Goal: Task Accomplishment & Management: Complete application form

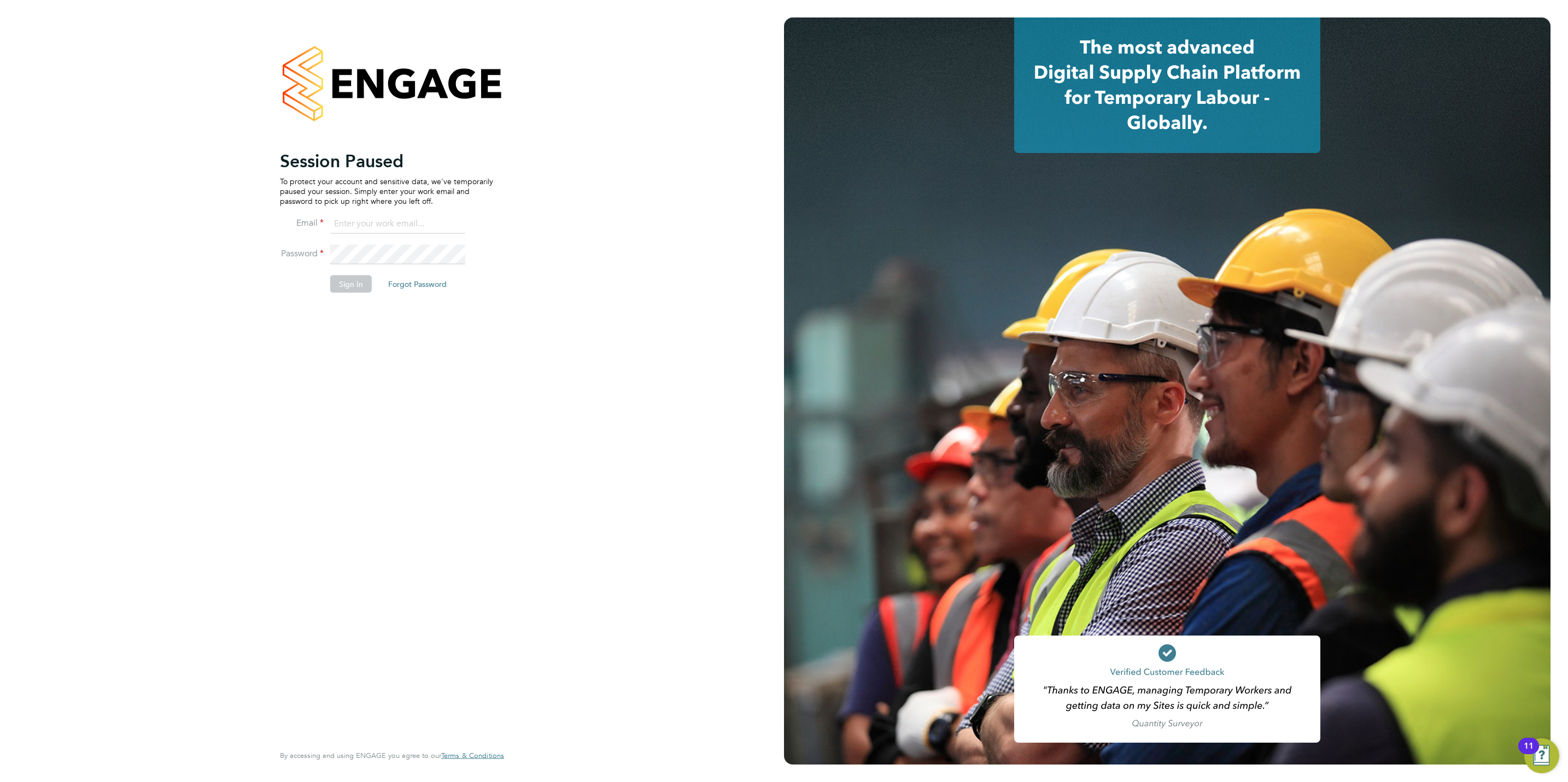
click at [353, 223] on input at bounding box center [398, 224] width 135 height 20
click at [360, 215] on input at bounding box center [398, 224] width 135 height 20
type input "marina@tradelinerecruitment.co.uk"
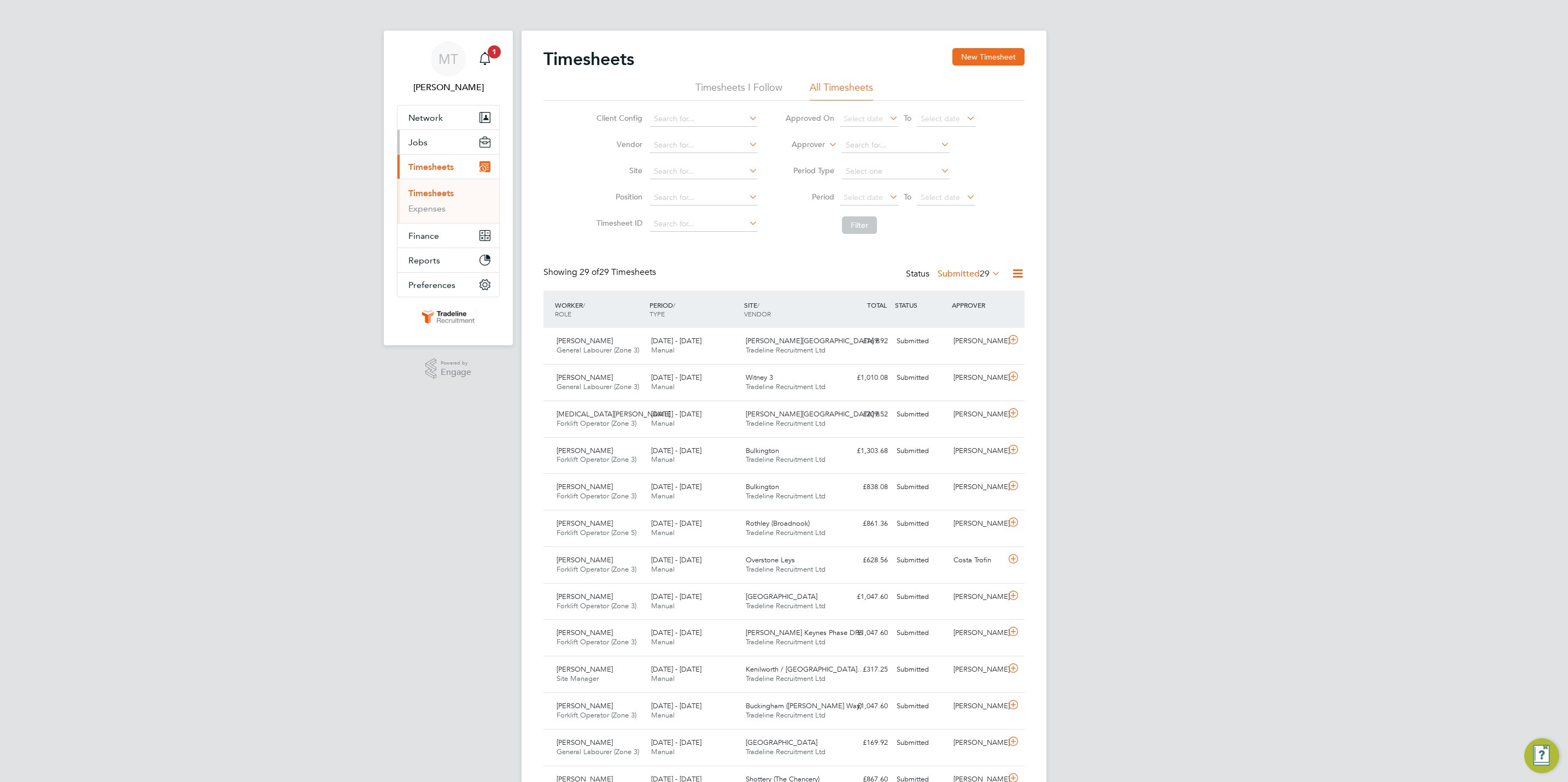
click at [428, 147] on button "Jobs" at bounding box center [449, 142] width 102 height 24
click at [435, 203] on link "Placements" at bounding box center [431, 199] width 46 height 11
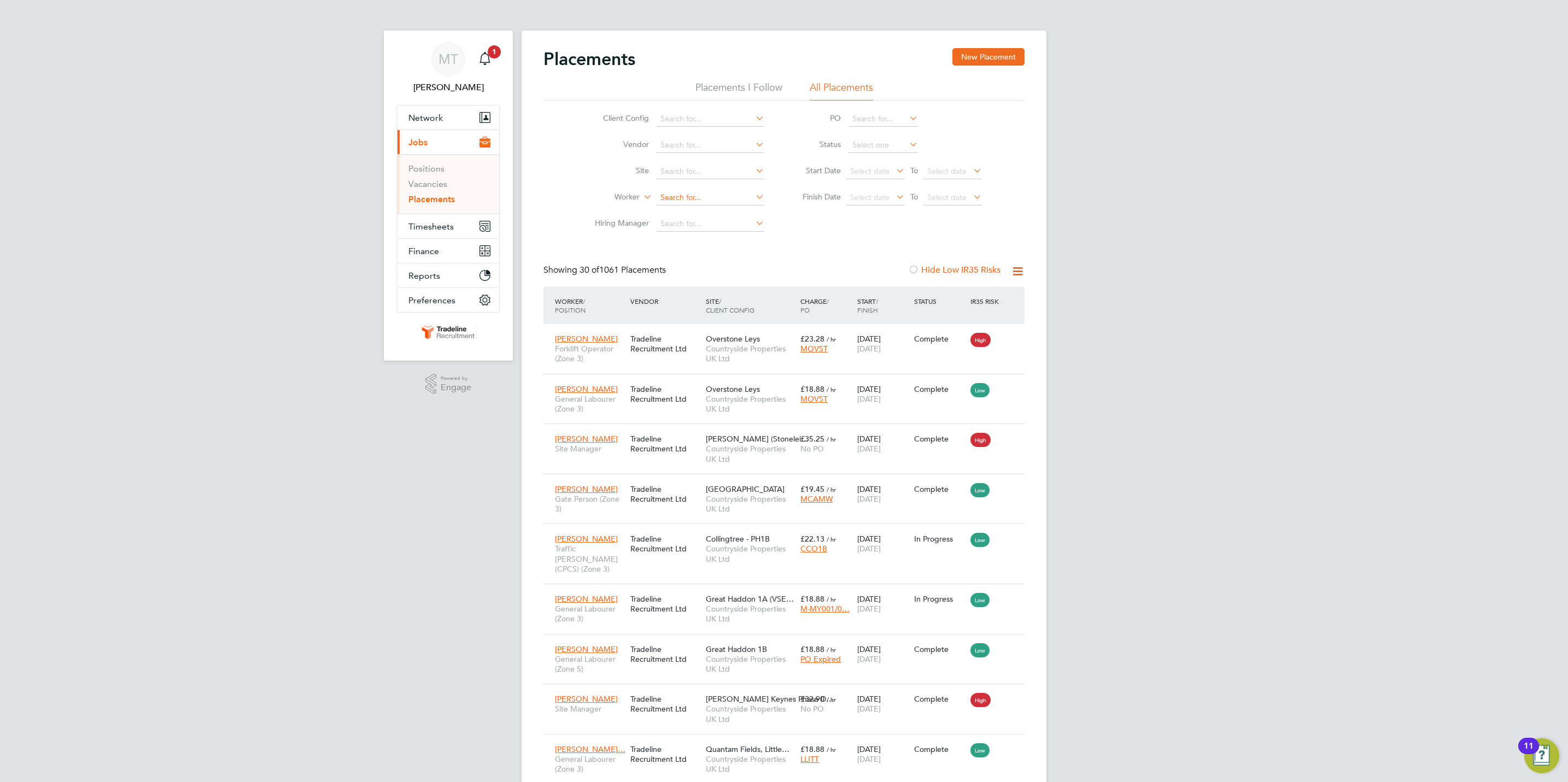
click at [701, 202] on input at bounding box center [711, 198] width 108 height 15
click at [727, 284] on li "[PERSON_NAME]" at bounding box center [724, 288] width 135 height 14
type input "[PERSON_NAME]"
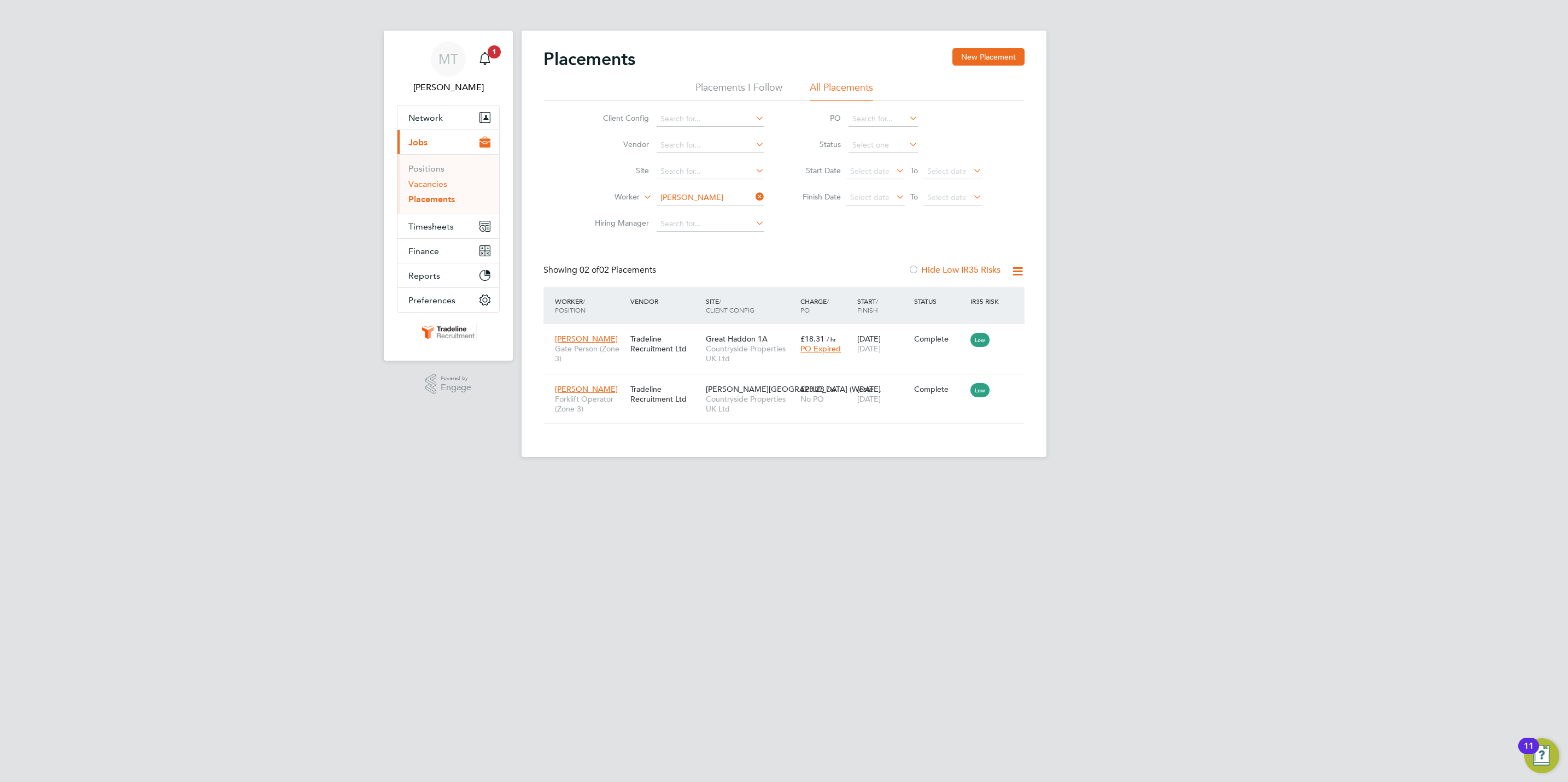
click at [443, 183] on link "Vacancies" at bounding box center [428, 184] width 39 height 11
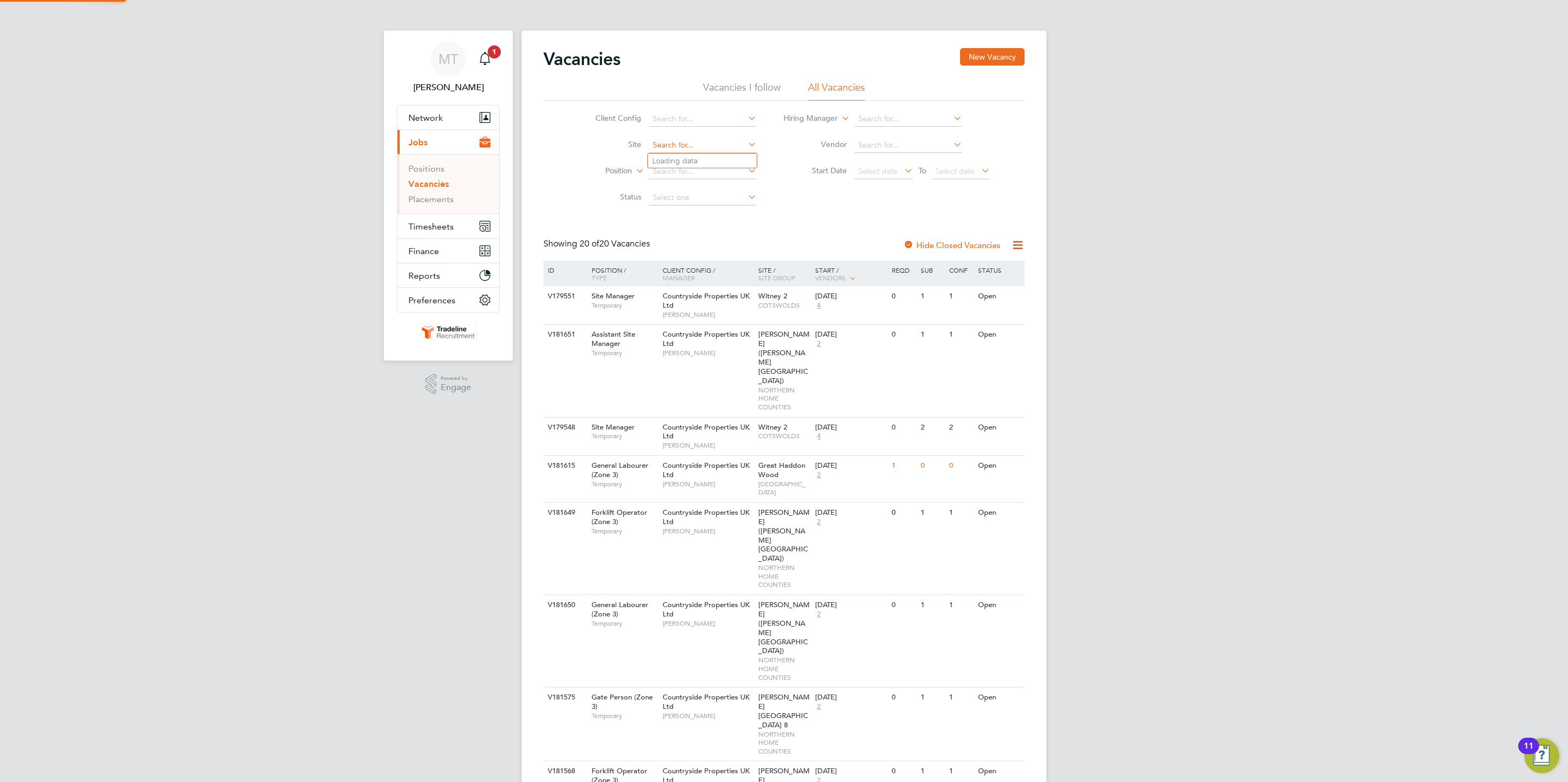
click at [684, 153] on div "Vacancies New Vacancy Vacancies I follow All Vacancies Client Config Site Posit…" at bounding box center [784, 745] width 525 height 1429
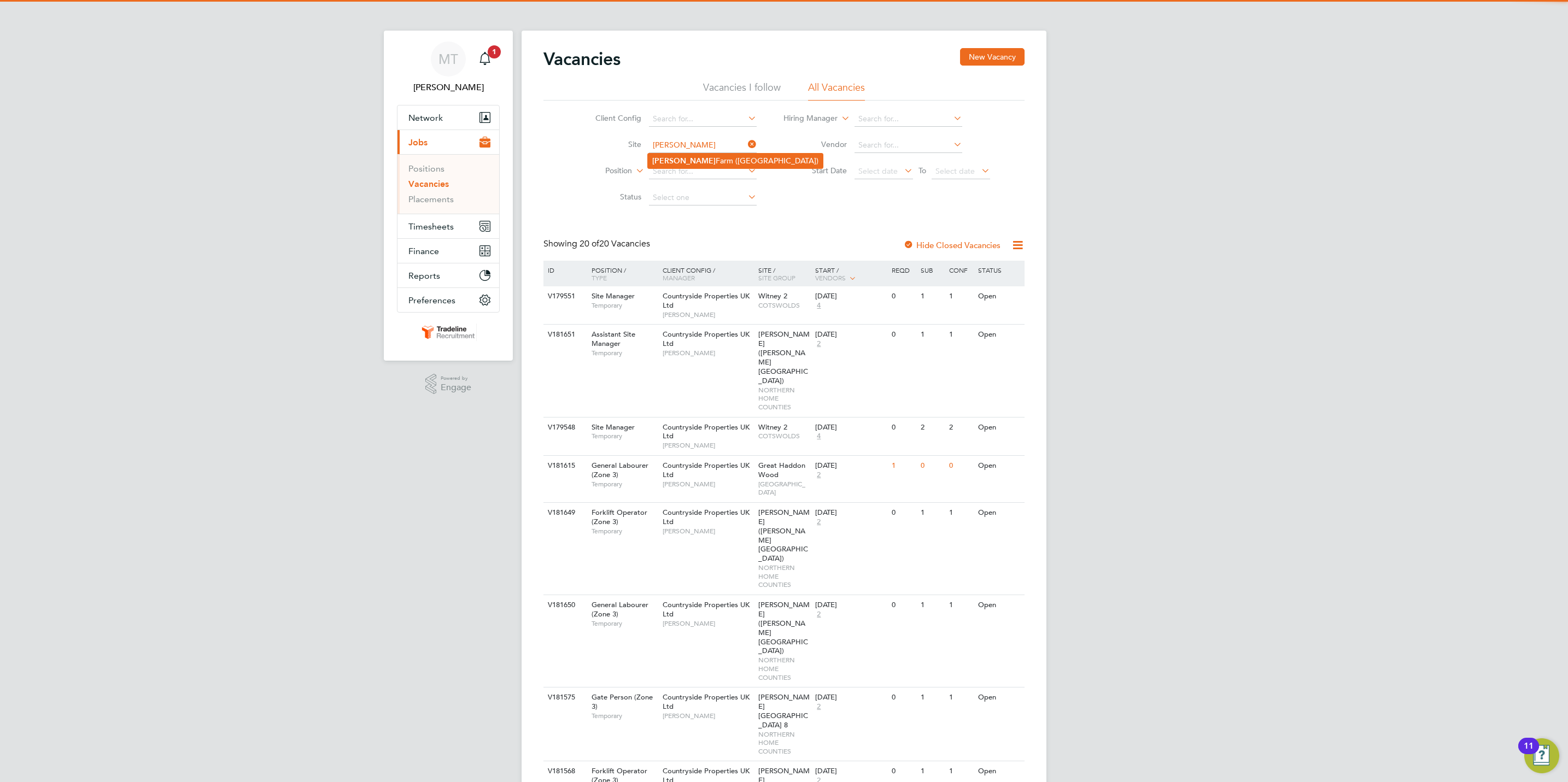
click at [685, 154] on li "[PERSON_NAME][GEOGRAPHIC_DATA] ([GEOGRAPHIC_DATA])" at bounding box center [736, 161] width 175 height 14
type input "[PERSON_NAME][GEOGRAPHIC_DATA] ([GEOGRAPHIC_DATA])"
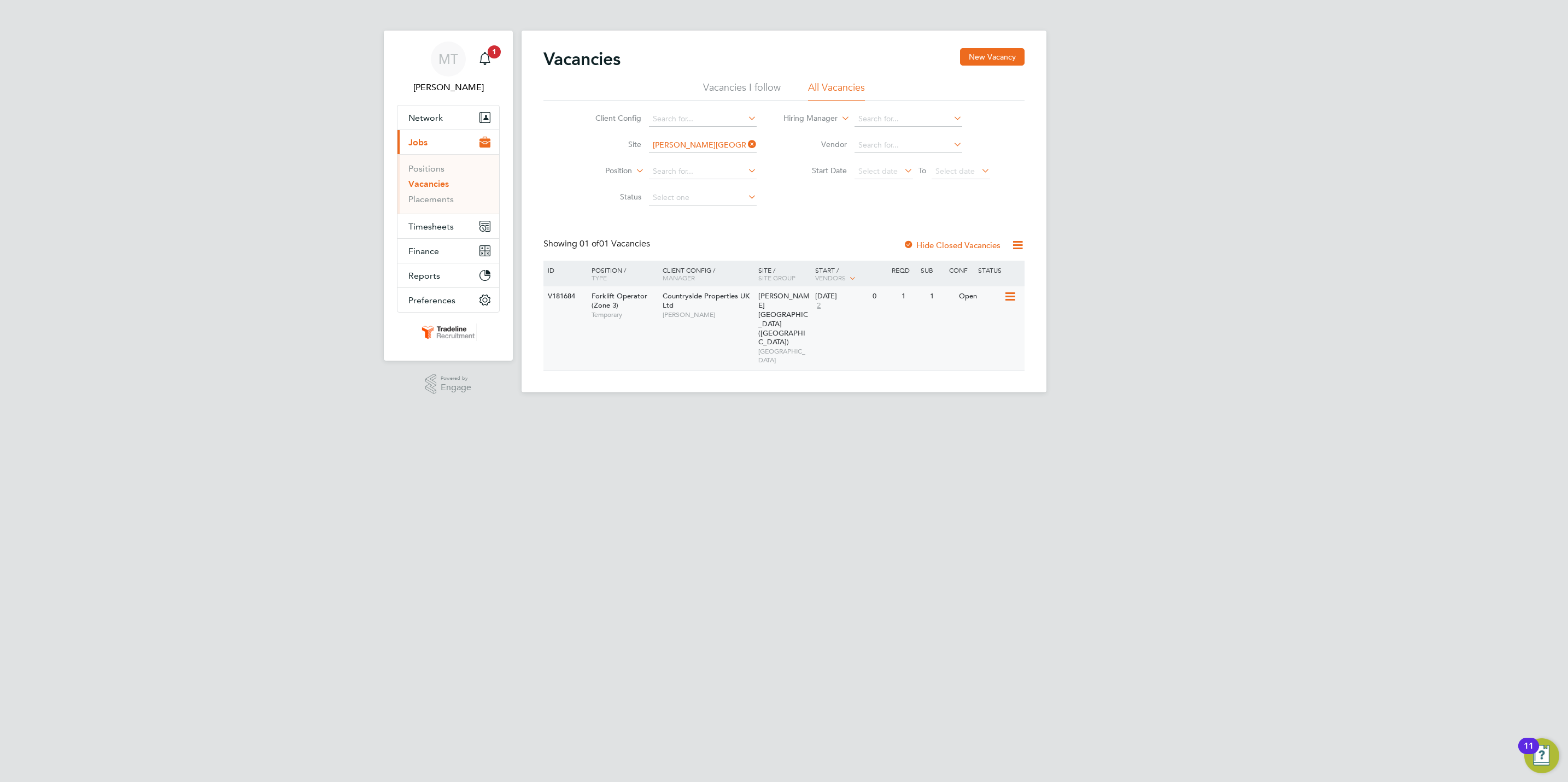
click at [848, 312] on div "[DATE] 2" at bounding box center [841, 301] width 57 height 30
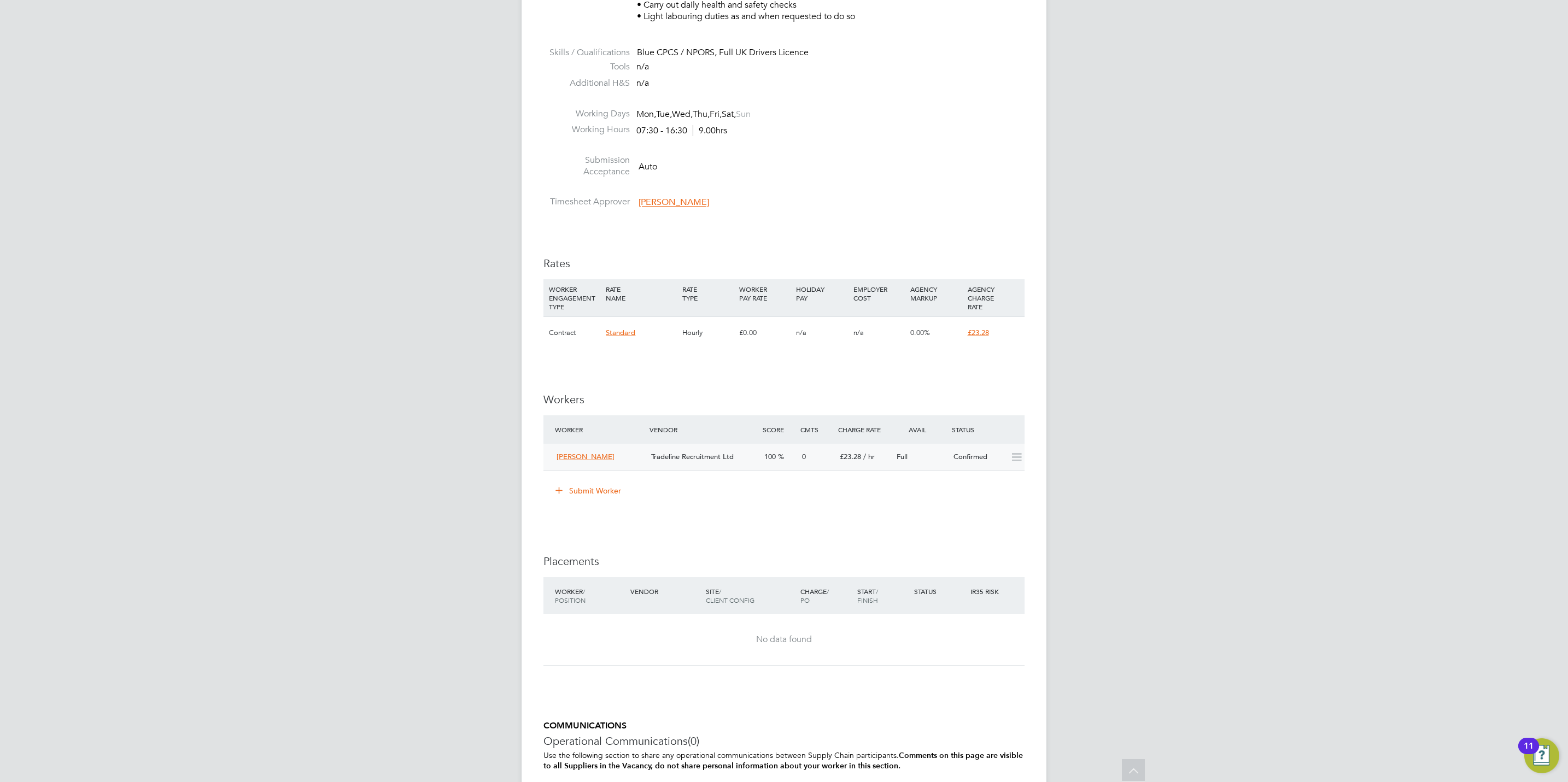
click at [883, 448] on div "Adrian Mihai Tradeline Recruitment Ltd 100 0 £23.28 / hr Full Confirmed" at bounding box center [784, 457] width 481 height 27
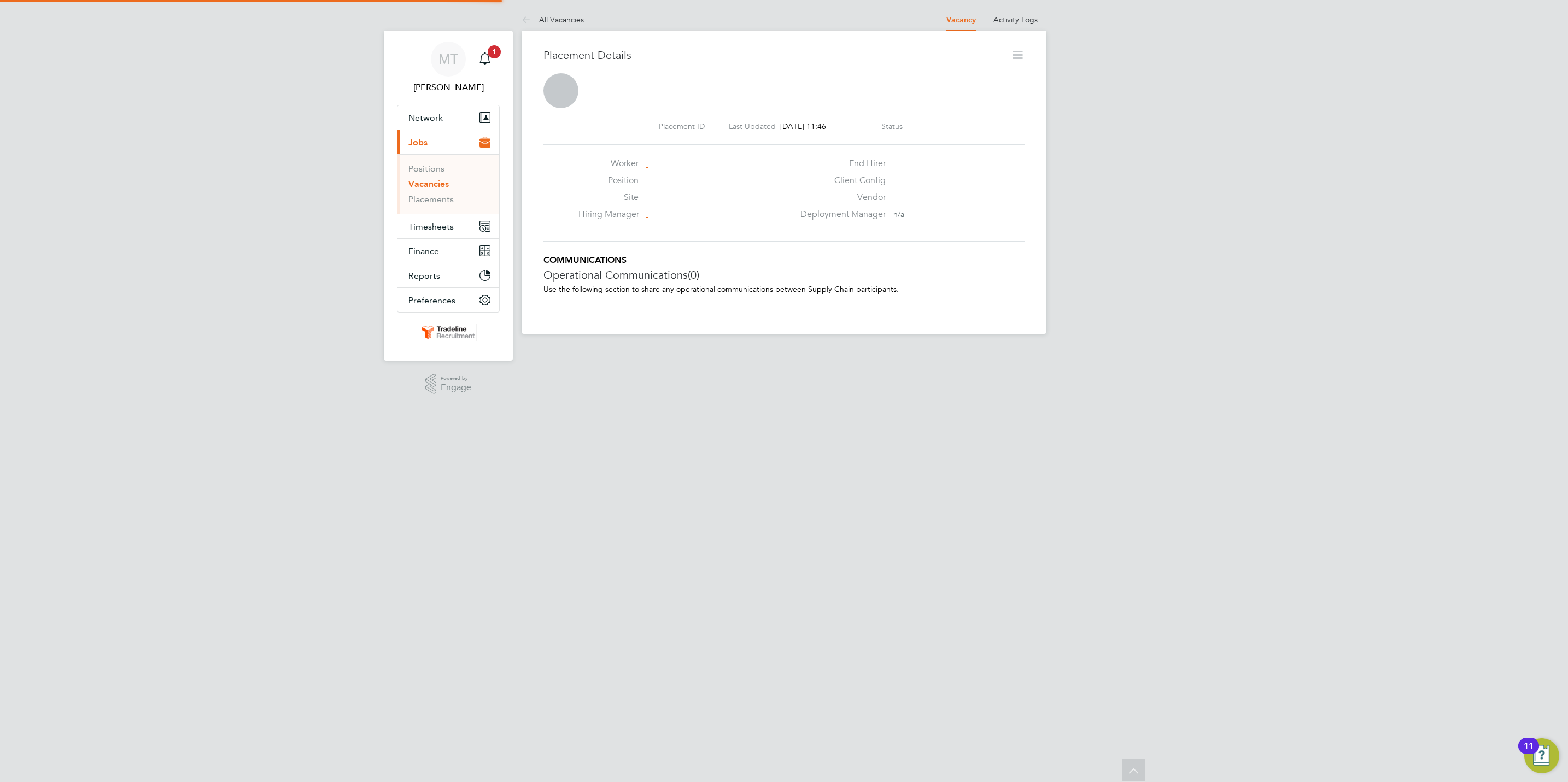
scroll to position [5, 5]
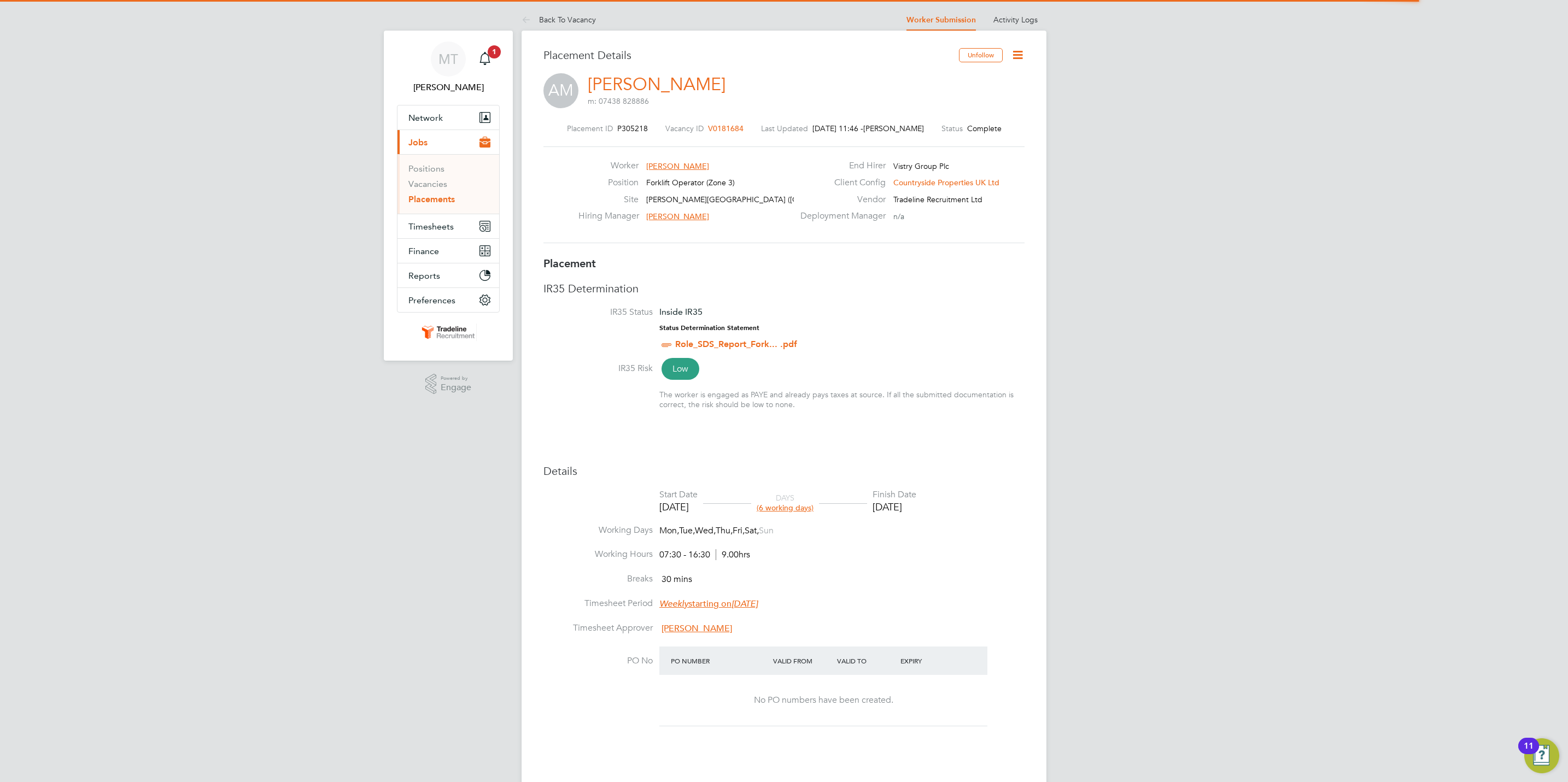
click at [1019, 48] on icon at bounding box center [1018, 55] width 14 height 14
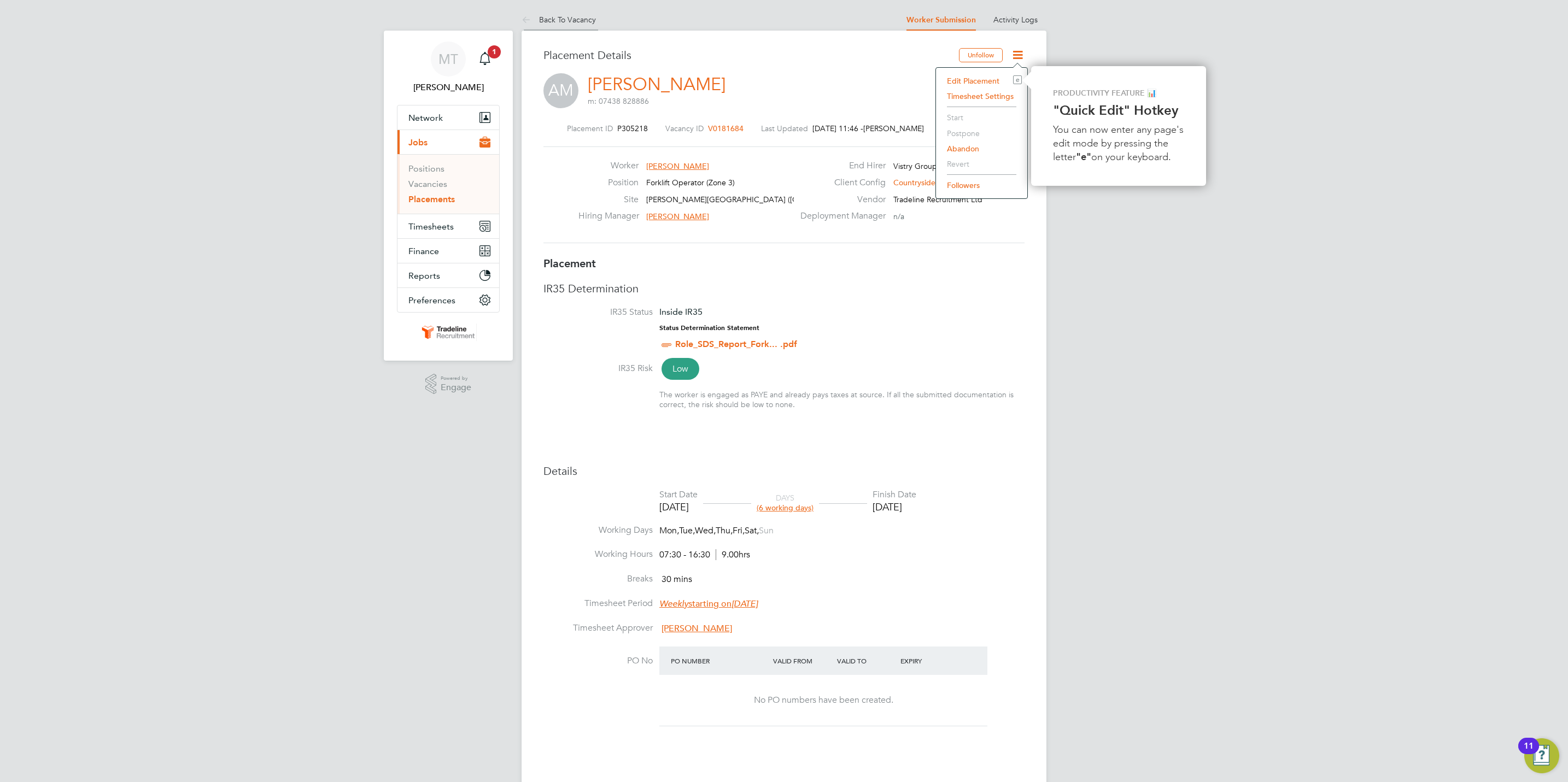
click at [577, 18] on link "Back To Vacancy" at bounding box center [559, 19] width 75 height 10
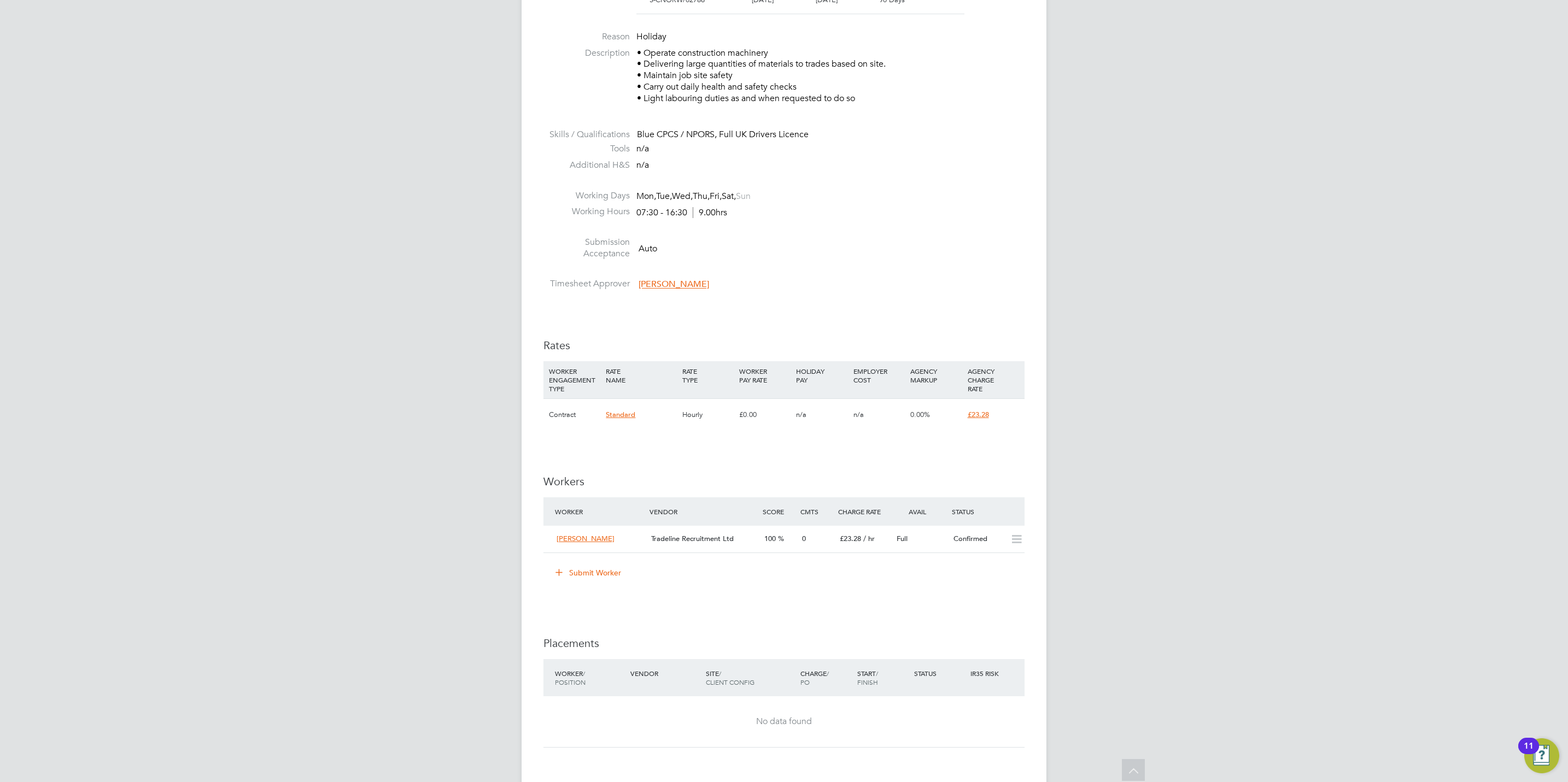
click at [609, 572] on button "Submit Worker" at bounding box center [589, 573] width 82 height 17
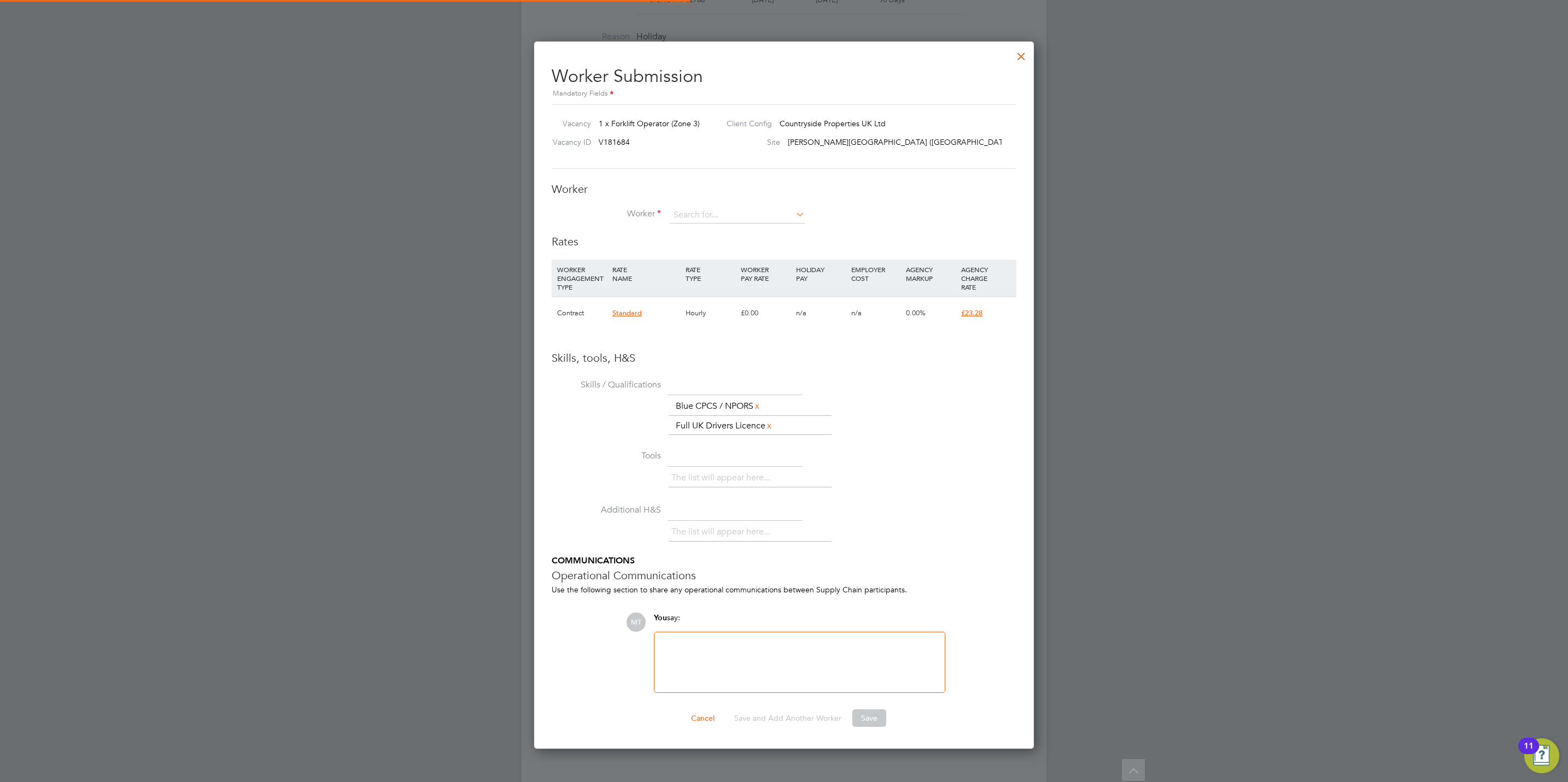
scroll to position [33, 75]
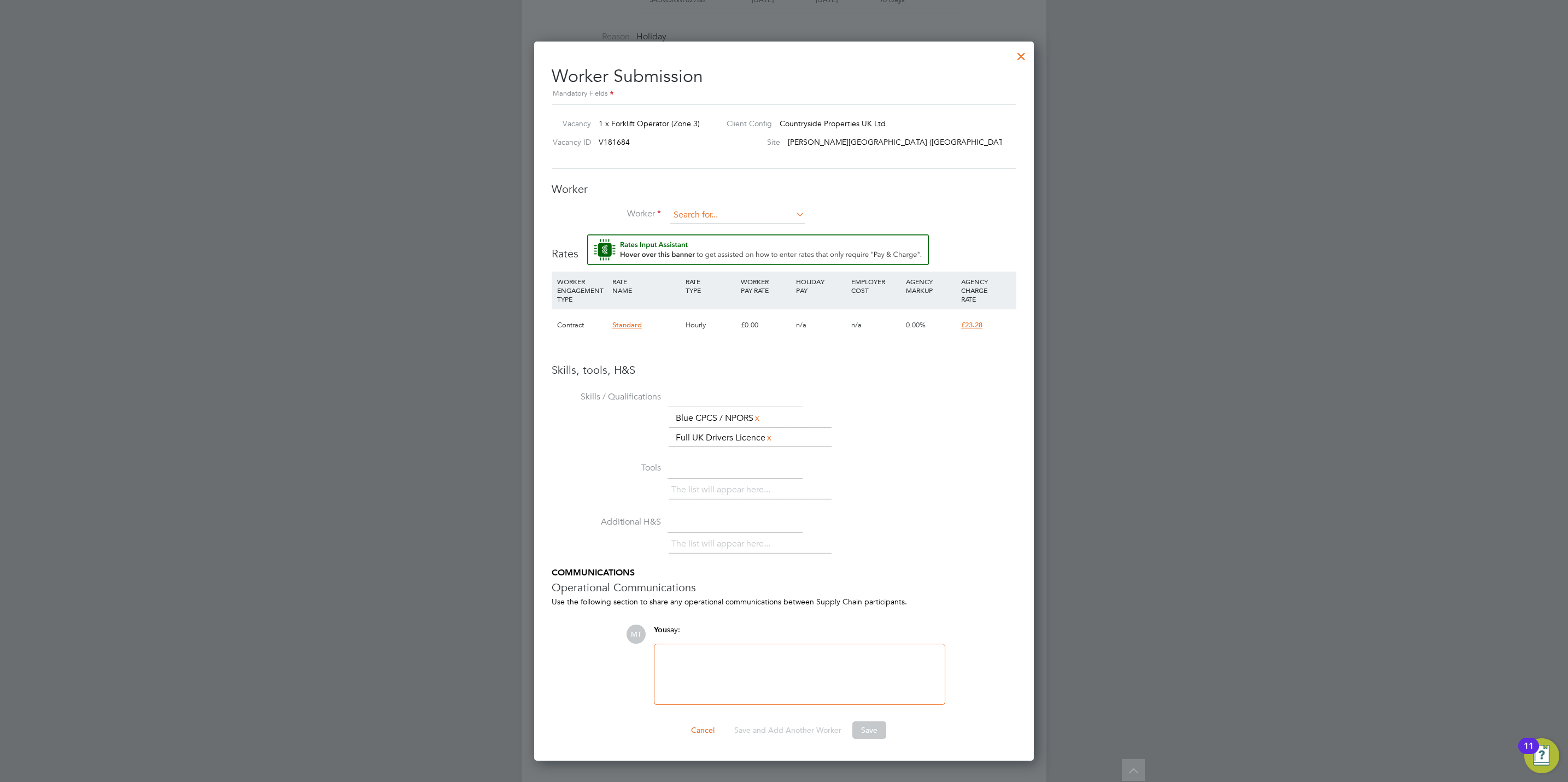
click at [711, 217] on input at bounding box center [737, 215] width 135 height 17
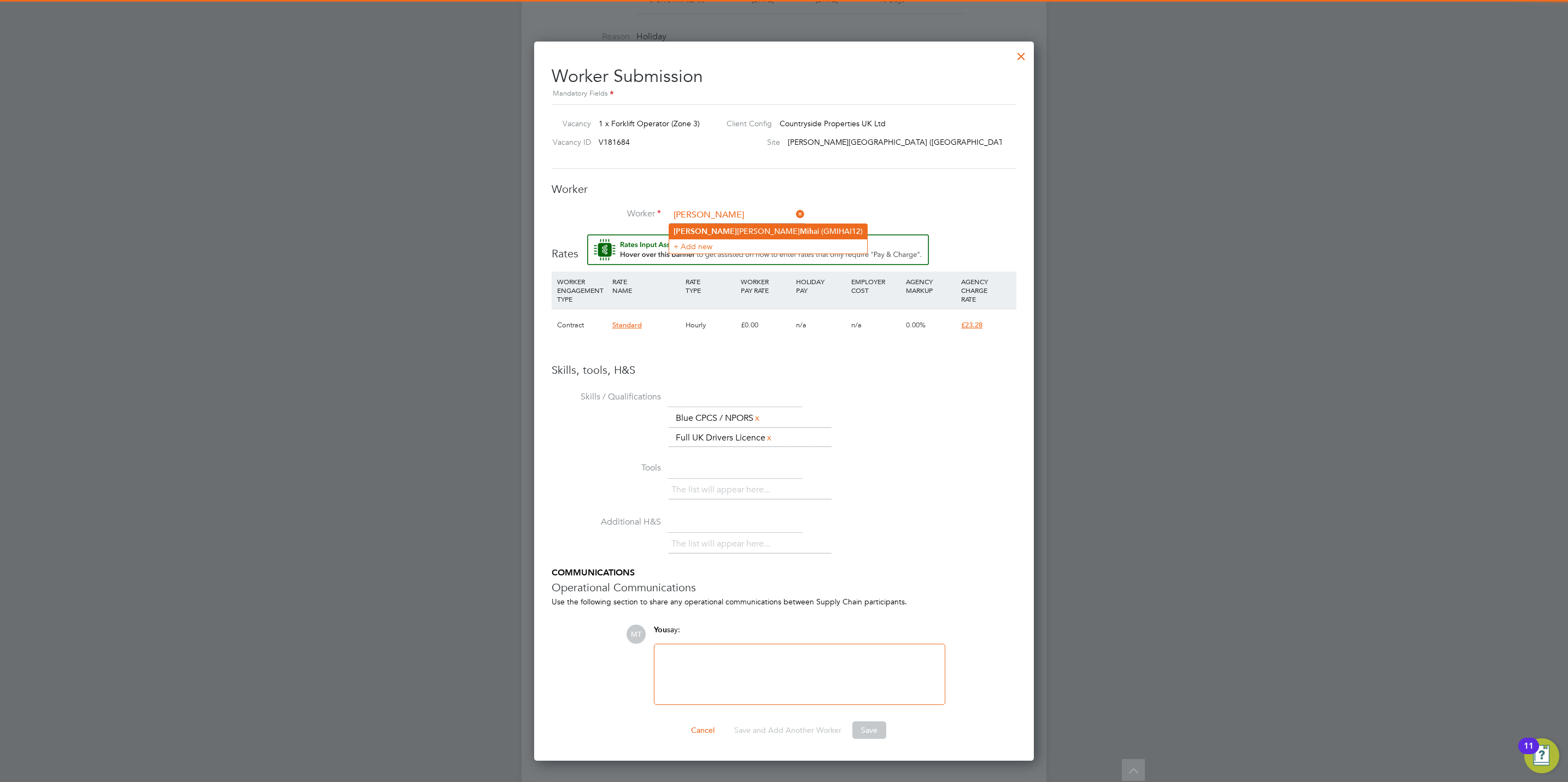
click at [722, 228] on li "George Adrian Mih ai (GMIHAI12)" at bounding box center [768, 231] width 198 height 14
type input "George Adrian Mihai (GMIHAI12)"
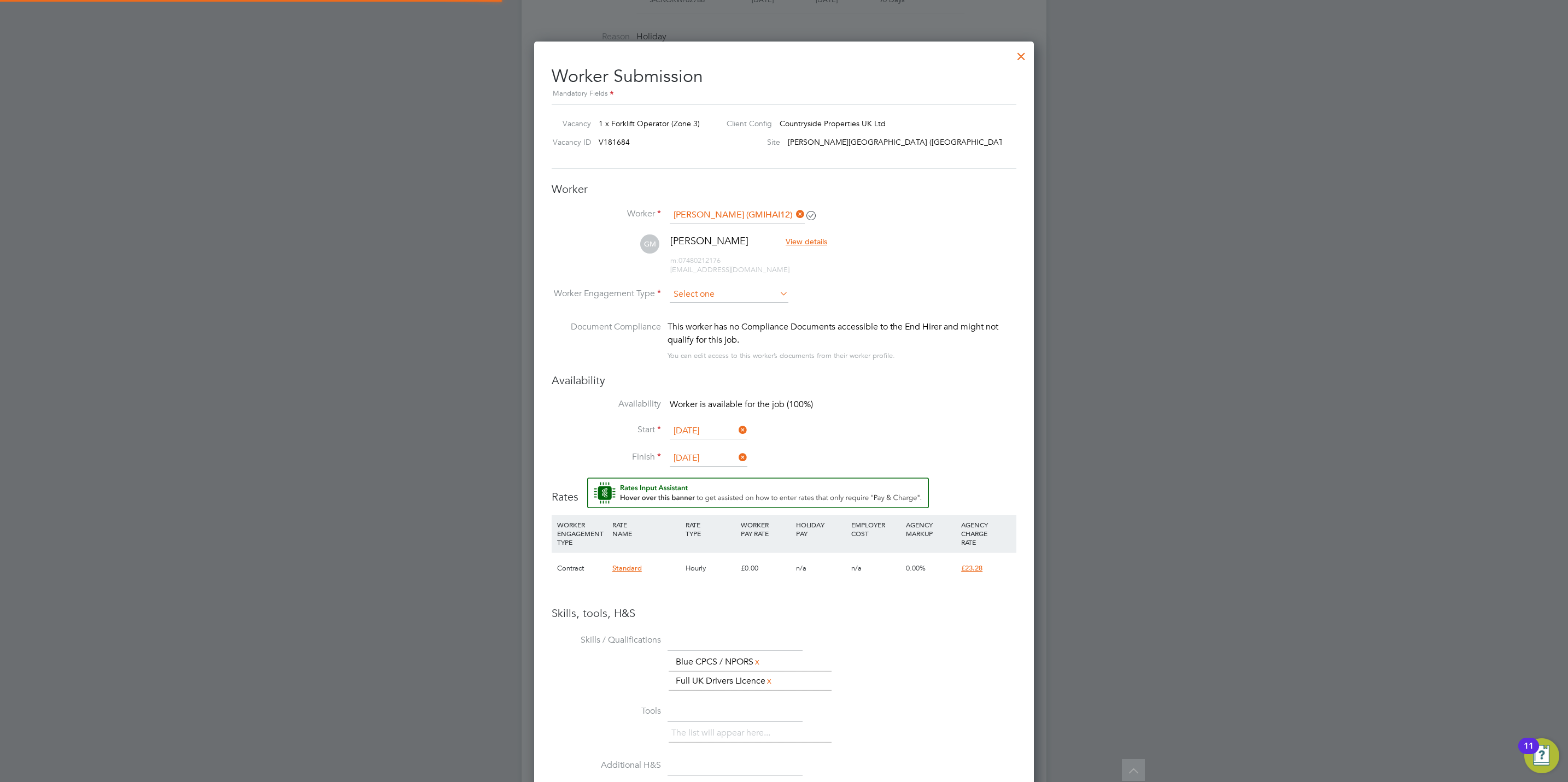
scroll to position [966, 501]
click at [743, 293] on input at bounding box center [729, 295] width 119 height 17
click at [746, 302] on ul "Contract PAYE" at bounding box center [729, 316] width 121 height 30
click at [748, 302] on div "All Vacancies Vacancy Activity Logs Vacancy Activity Logs All Vacancies Vacancy…" at bounding box center [784, 307] width 525 height 1417
click at [748, 308] on li "Contract" at bounding box center [729, 310] width 119 height 14
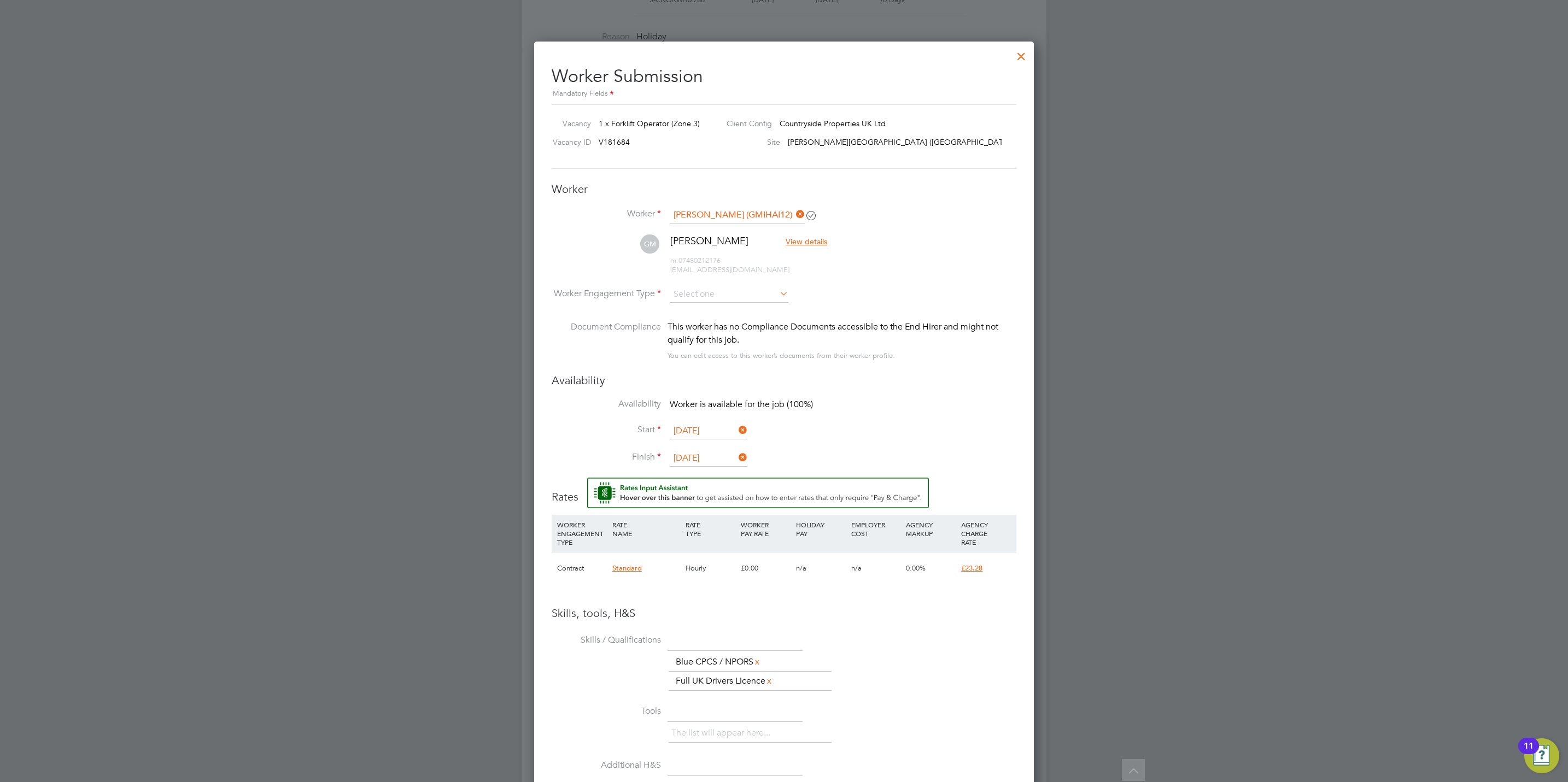
type input "Contract"
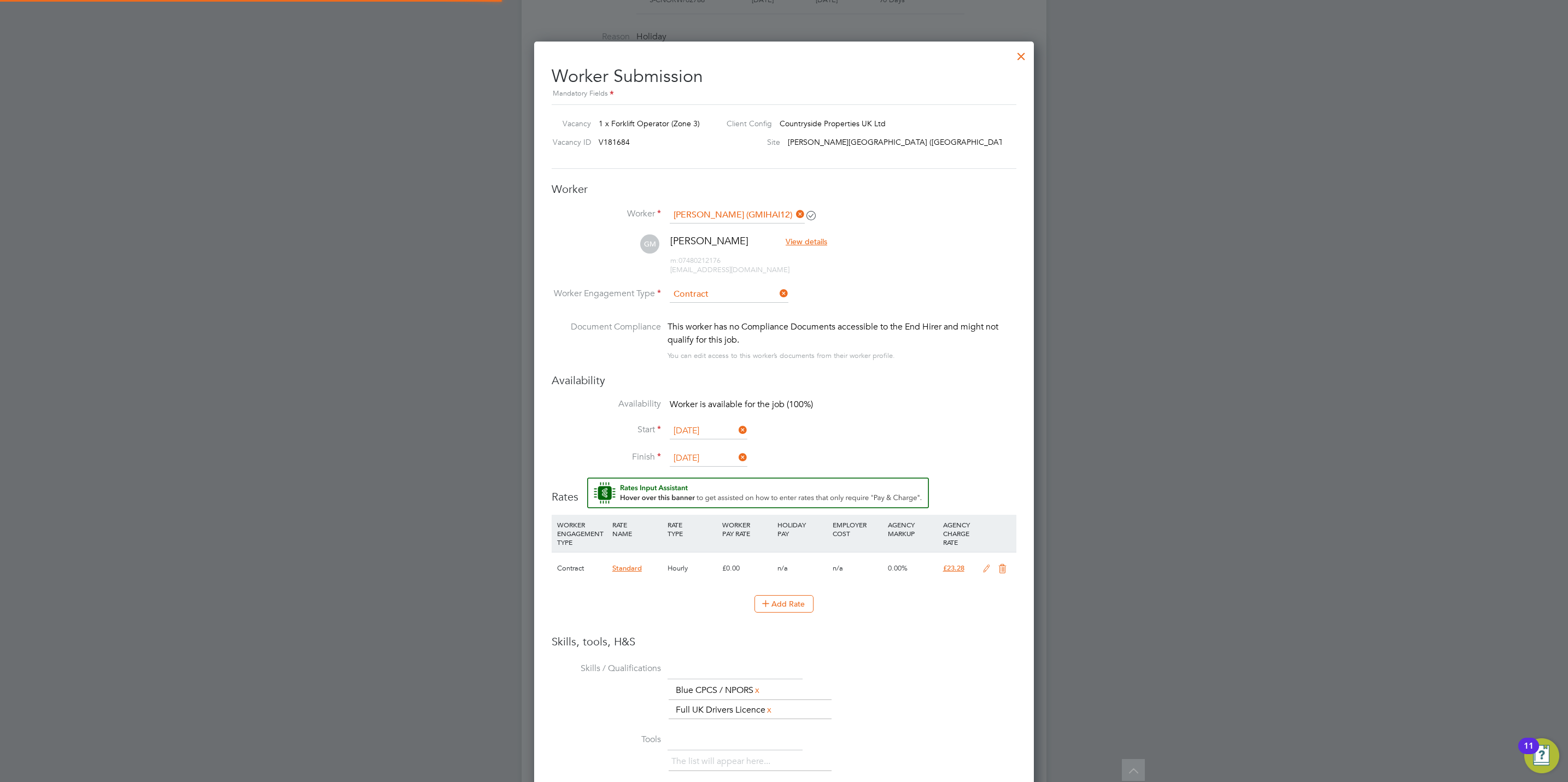
scroll to position [33, 56]
click at [730, 431] on input "[DATE]" at bounding box center [708, 431] width 78 height 17
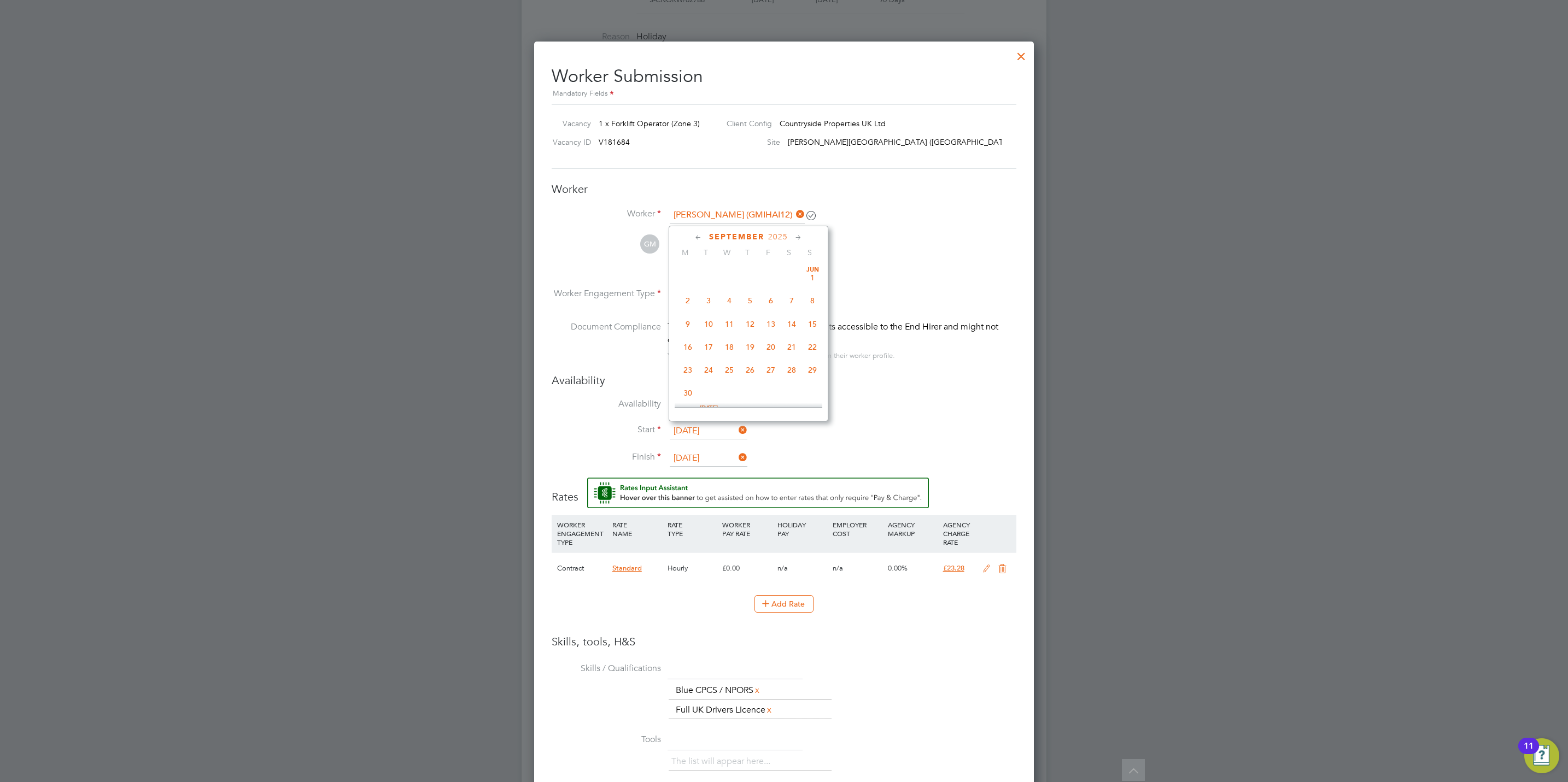
scroll to position [373, 0]
click at [694, 323] on span "15" at bounding box center [687, 320] width 21 height 21
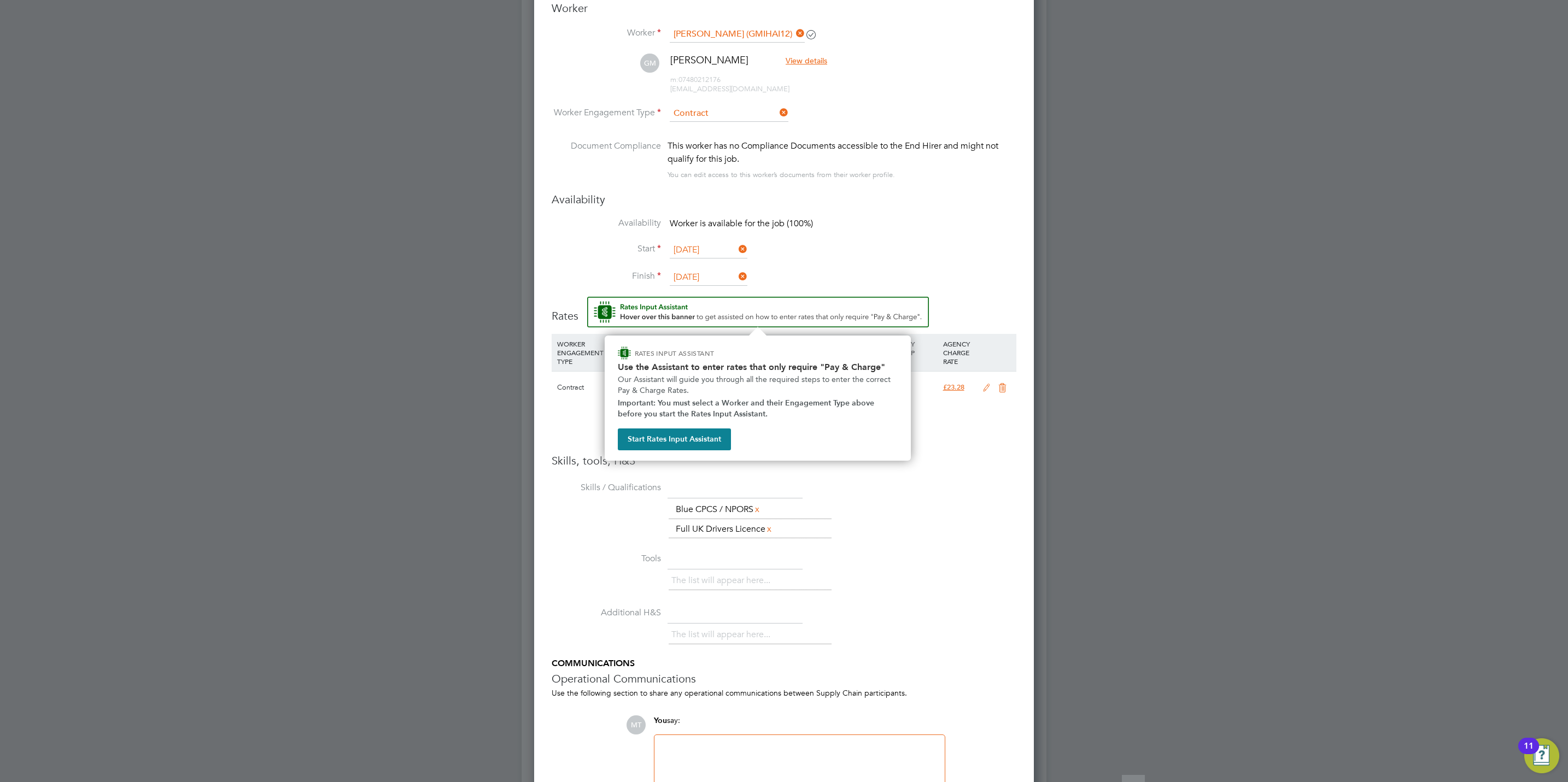
scroll to position [664, 0]
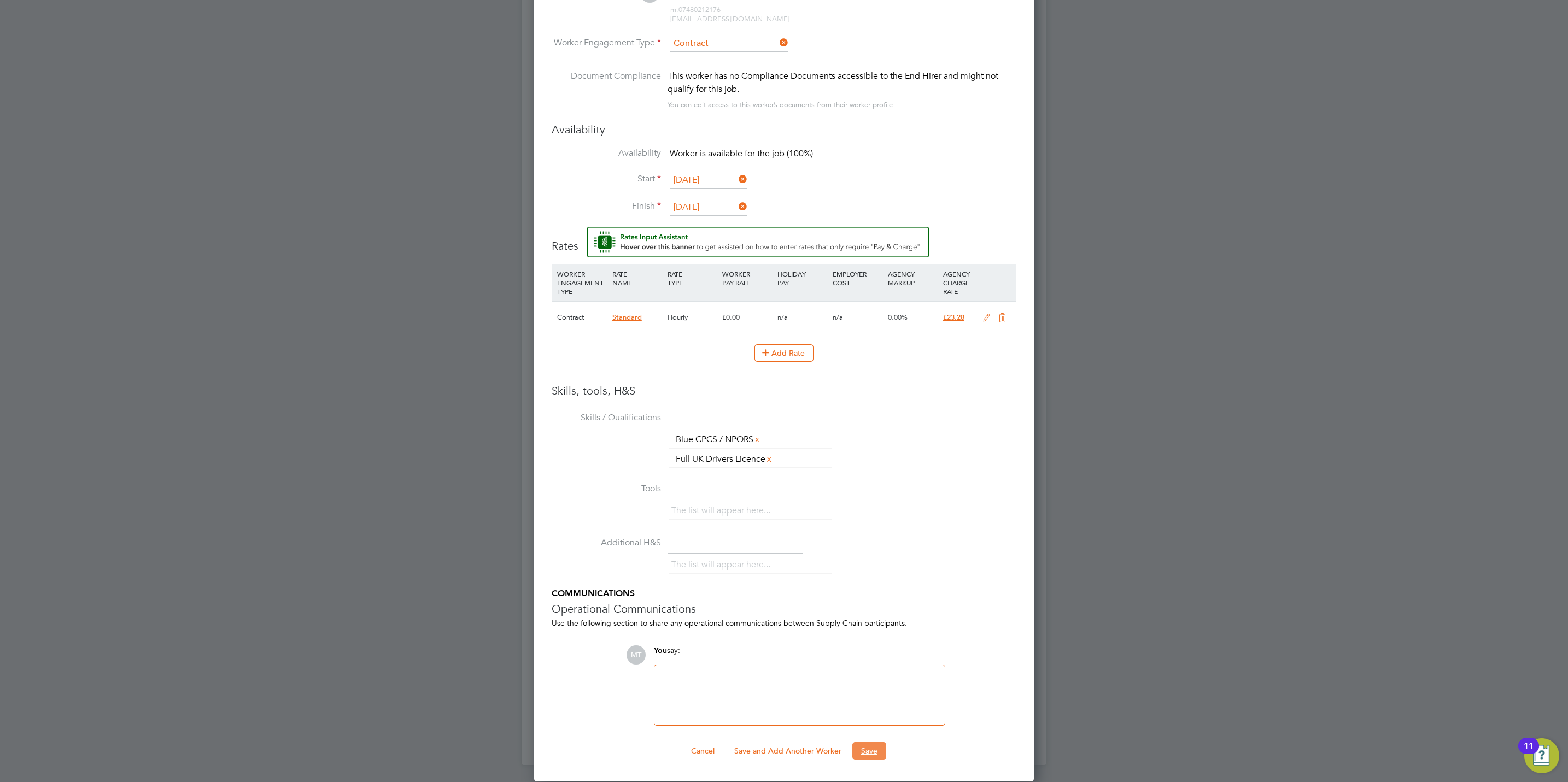
click at [875, 743] on button "Save" at bounding box center [869, 751] width 34 height 17
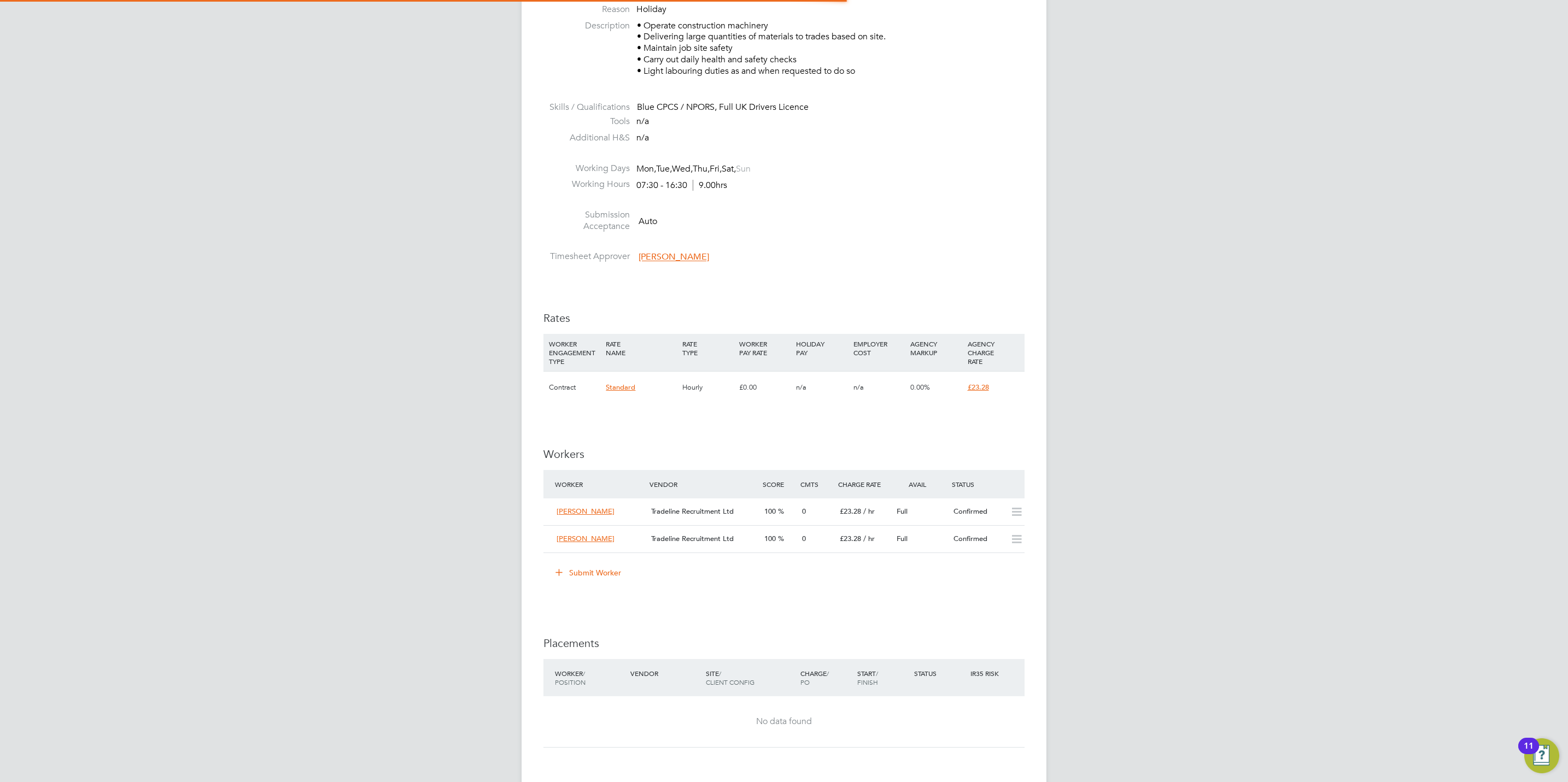
scroll to position [5, 5]
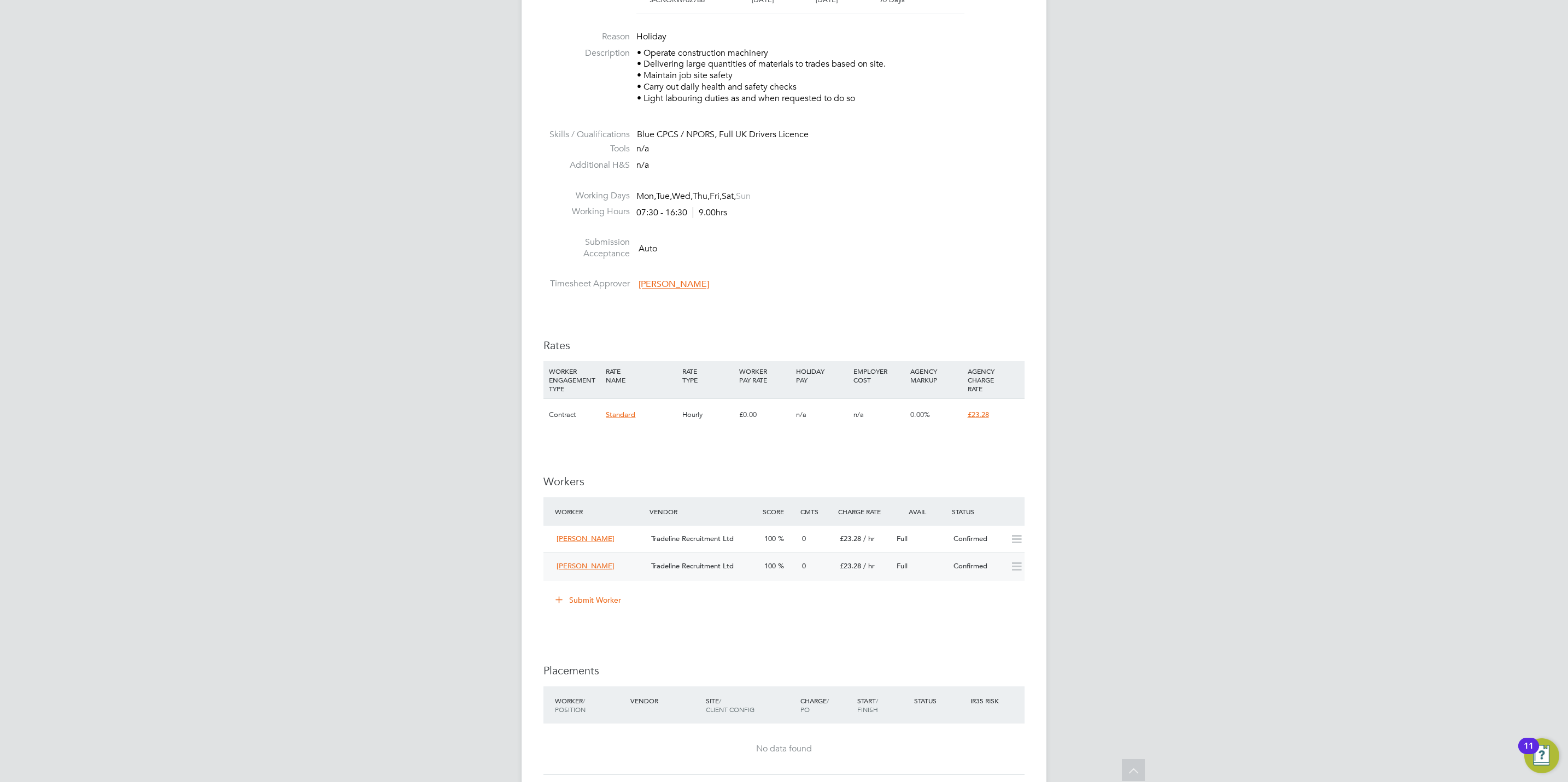
click at [761, 560] on div "100" at bounding box center [779, 567] width 38 height 18
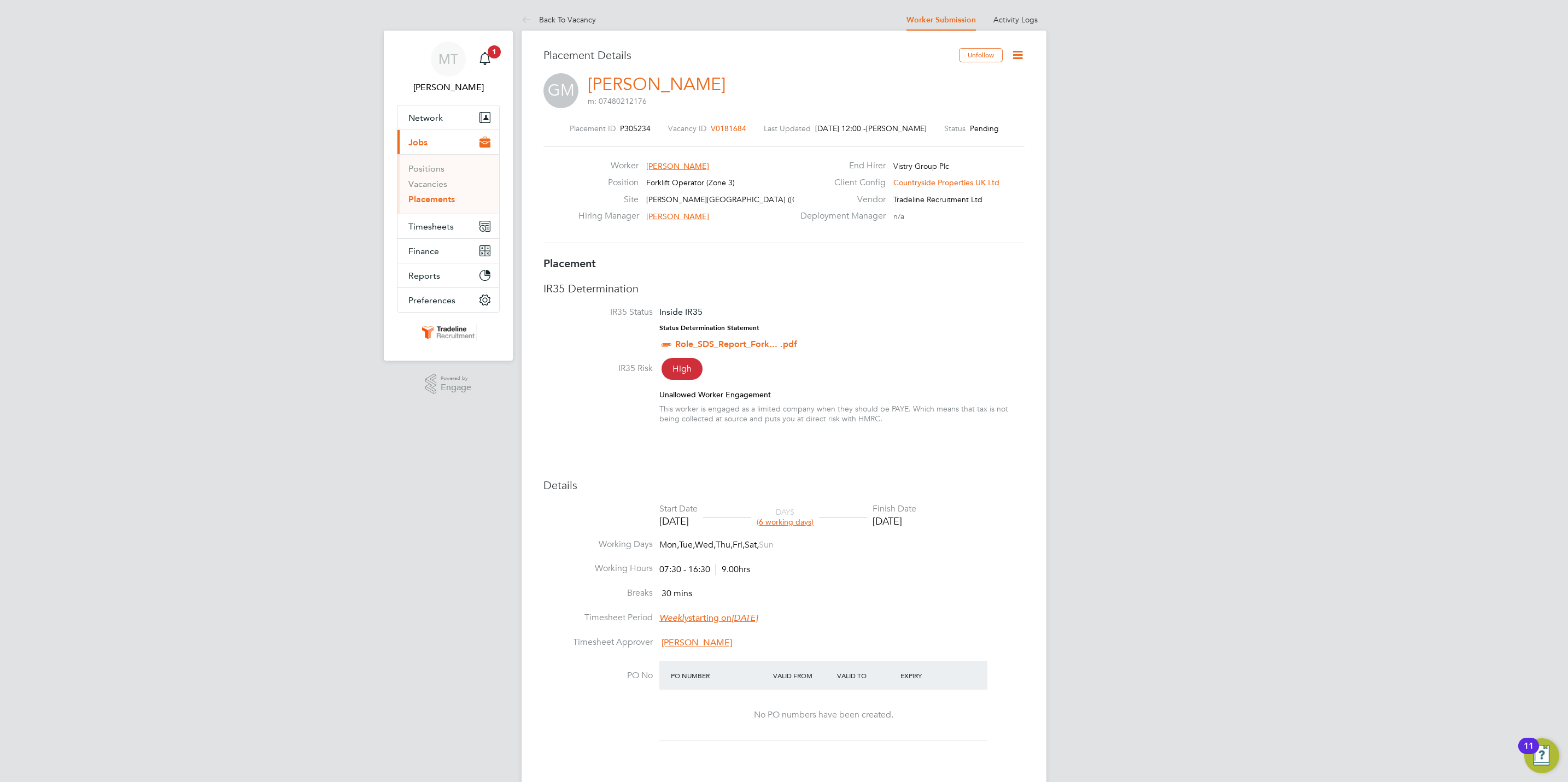
click at [1016, 58] on icon at bounding box center [1018, 55] width 14 height 14
click at [956, 115] on li "Start" at bounding box center [982, 117] width 81 height 15
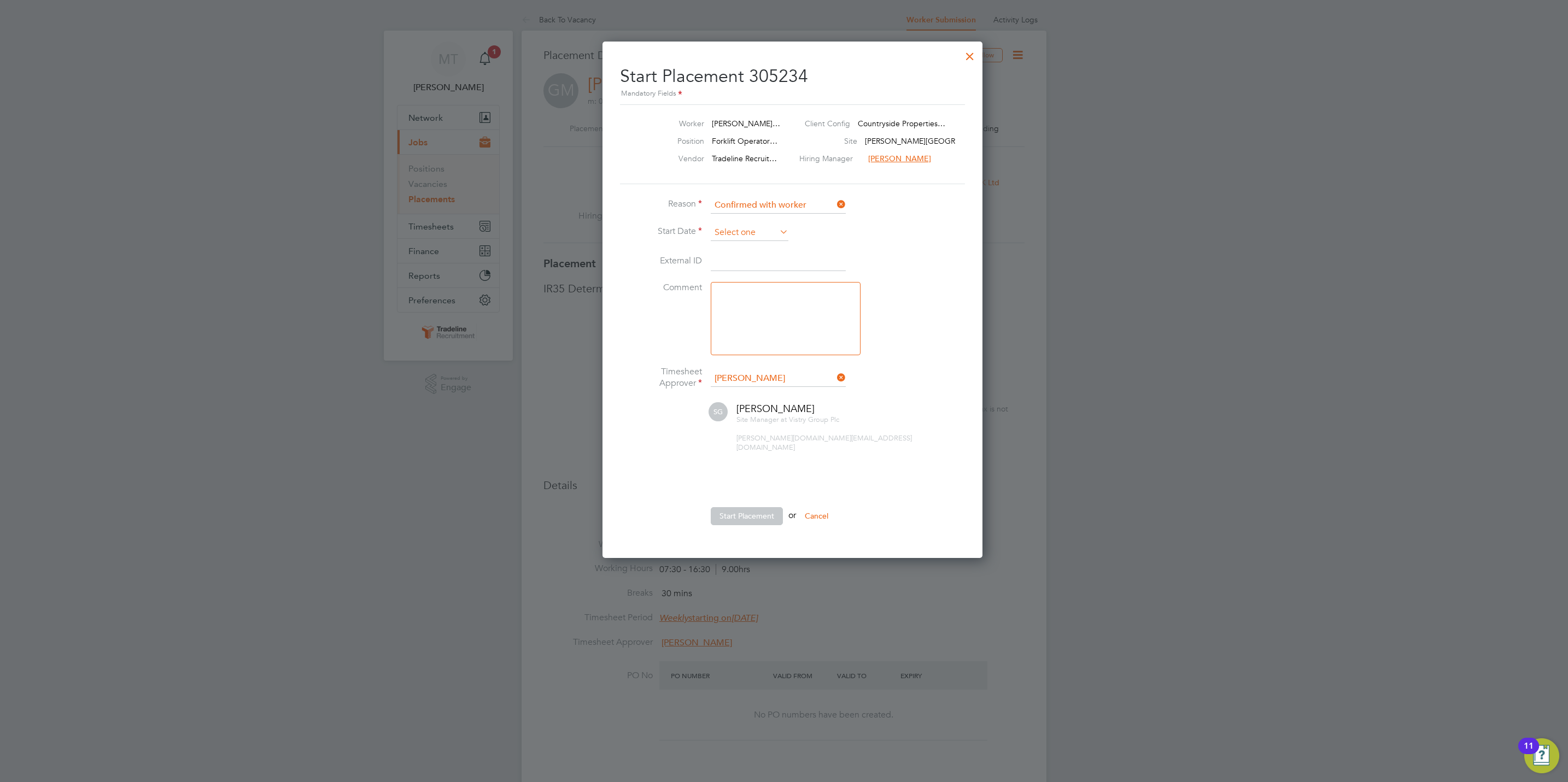
click at [766, 238] on input at bounding box center [749, 233] width 78 height 17
click at [732, 345] on span "15" at bounding box center [728, 348] width 21 height 21
type input "[DATE]"
click at [766, 507] on button "Start Placement" at bounding box center [746, 516] width 72 height 17
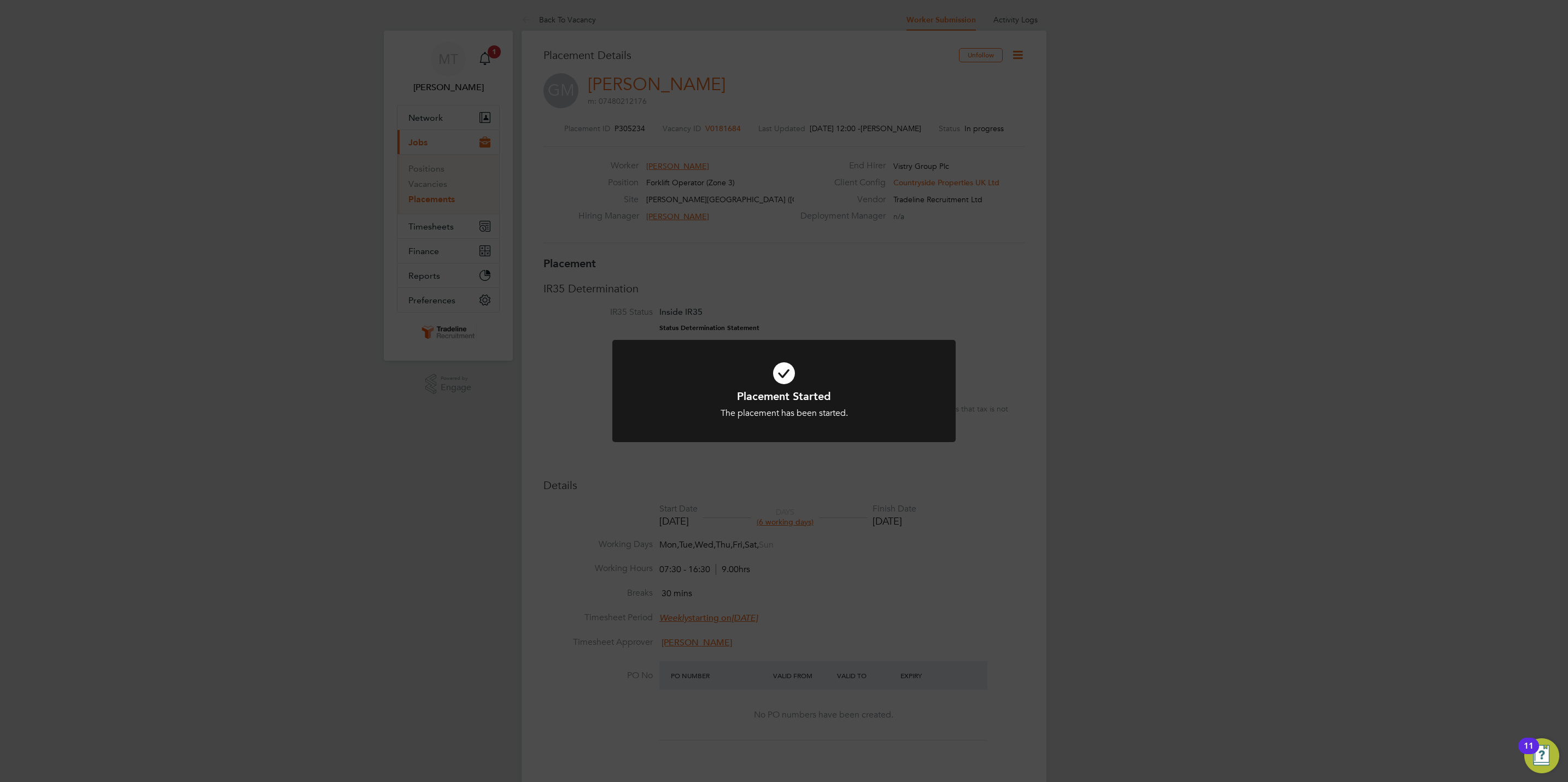
click at [441, 456] on div "Placement Started The placement has been started. Cancel Okay" at bounding box center [784, 391] width 1568 height 782
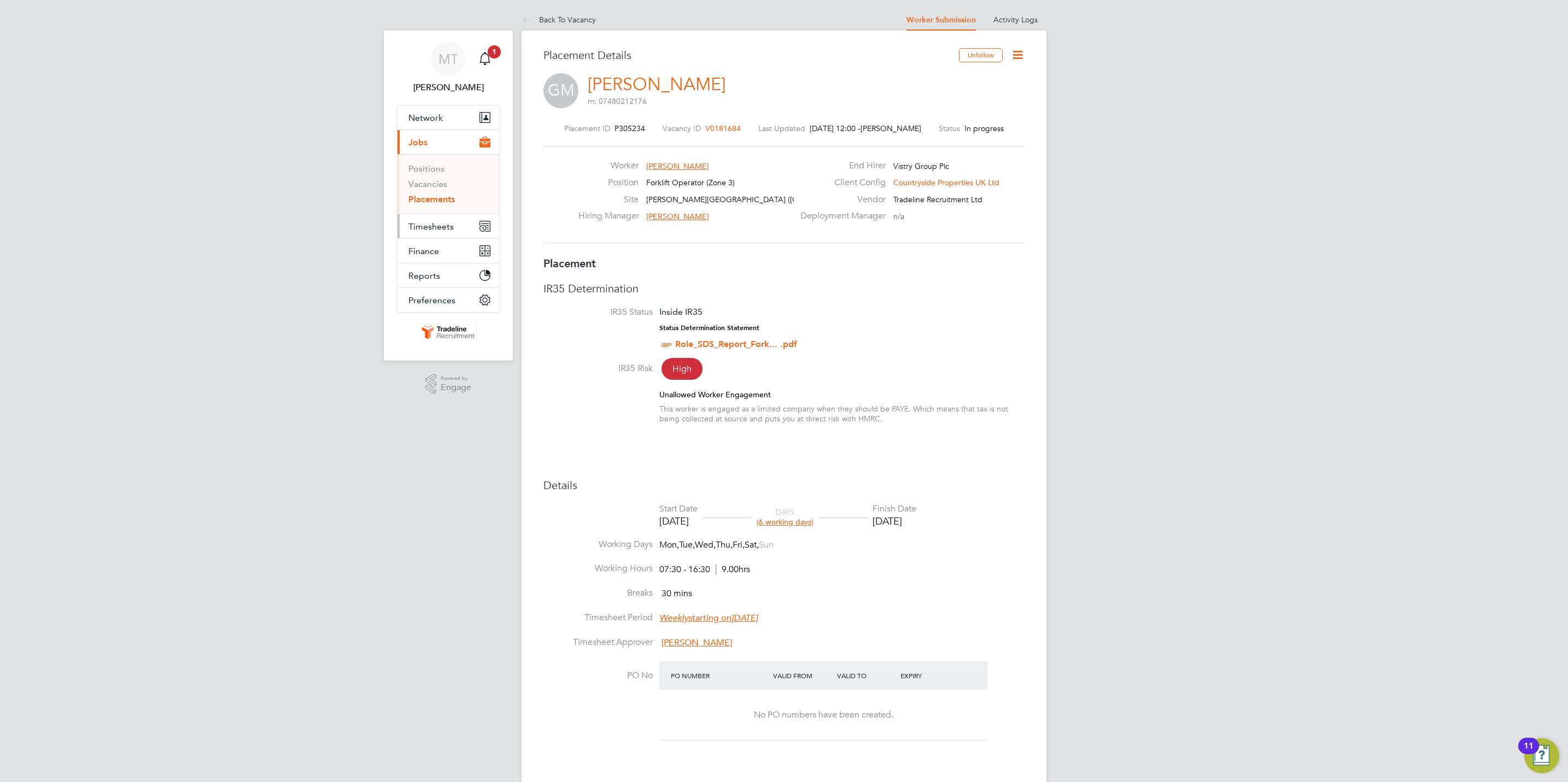
click at [453, 227] on button "Timesheets" at bounding box center [449, 227] width 102 height 24
click at [448, 190] on link "Timesheets" at bounding box center [431, 193] width 46 height 11
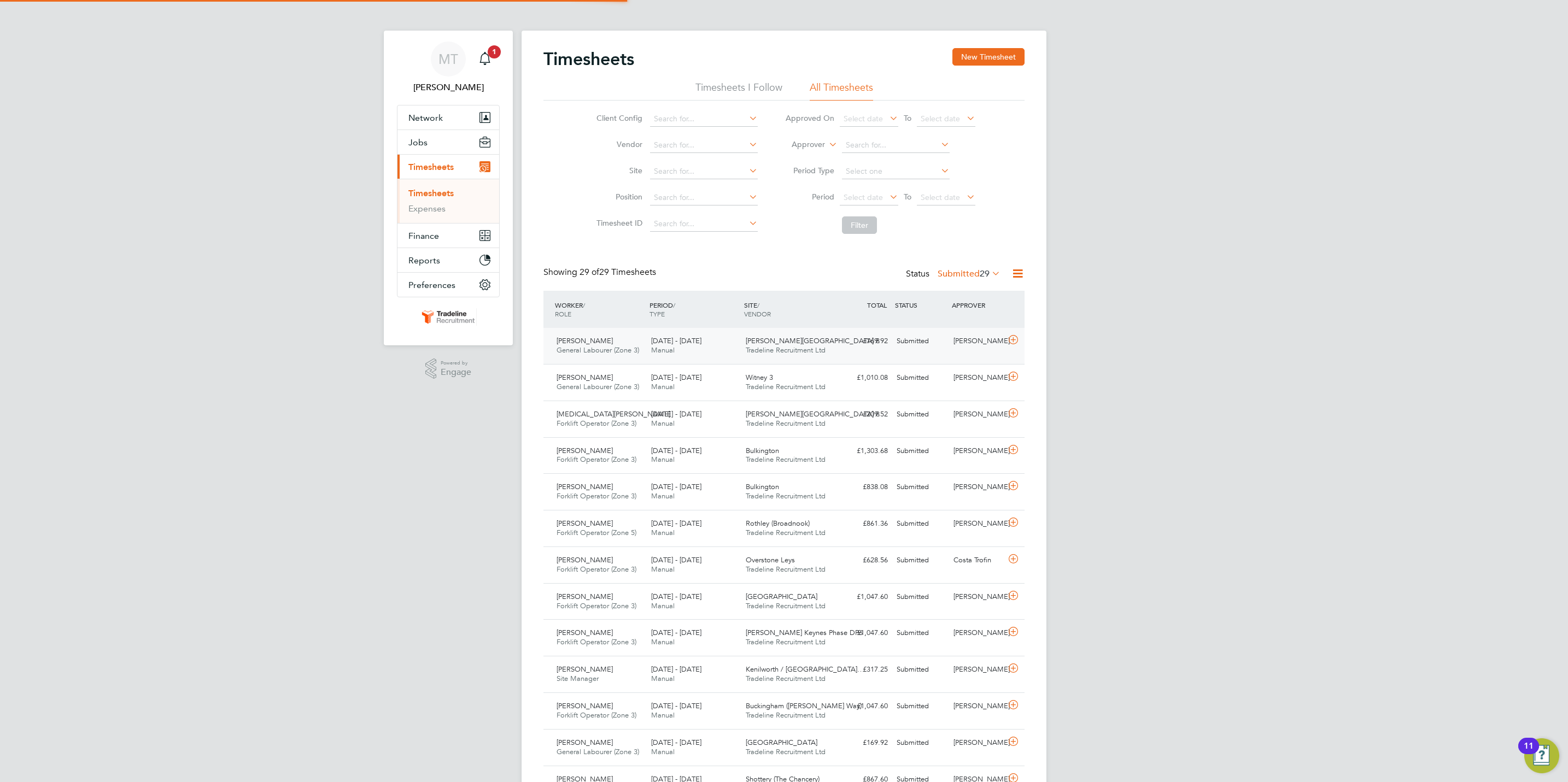
scroll to position [28, 95]
click at [437, 148] on button "Jobs" at bounding box center [449, 142] width 102 height 24
click at [489, 43] on link "Notifications 1" at bounding box center [485, 59] width 22 height 35
